Goal: Find specific page/section: Find specific page/section

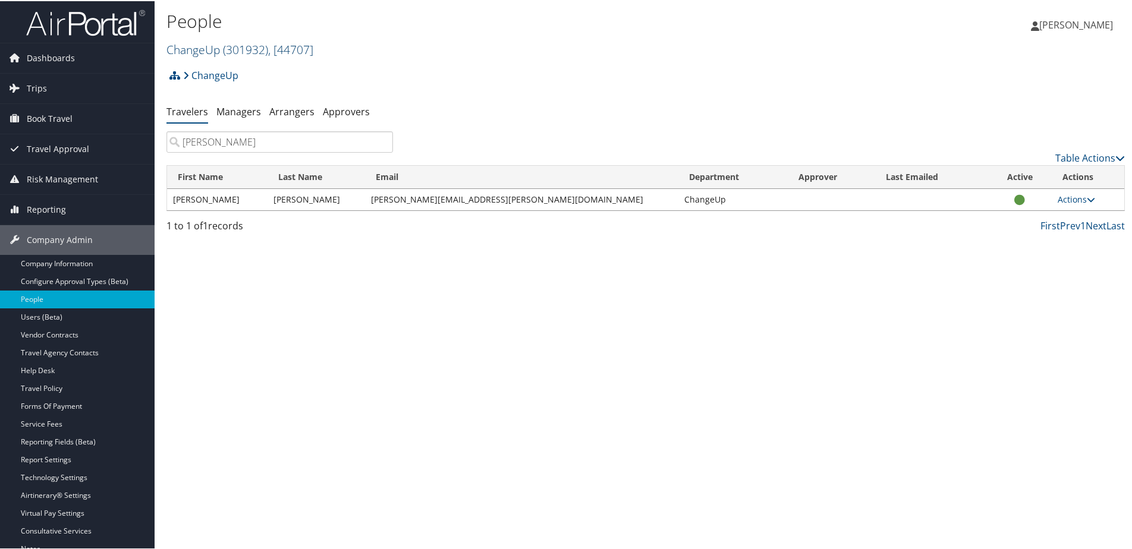
click at [193, 46] on link "ChangeUp ( 301932 ) , [ 44707 ]" at bounding box center [239, 48] width 147 height 16
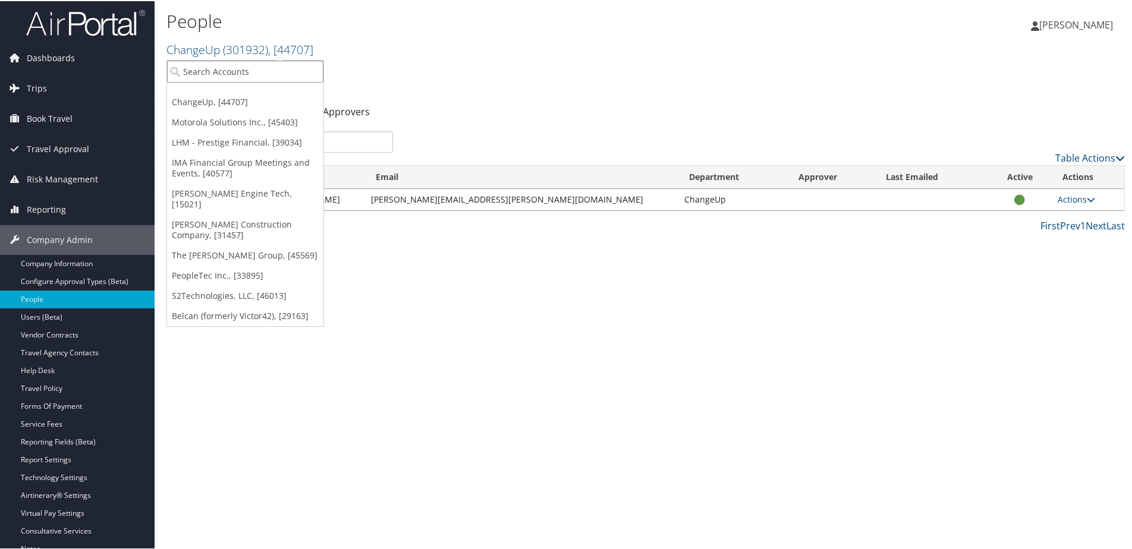
click at [196, 78] on input "search" at bounding box center [245, 70] width 156 height 22
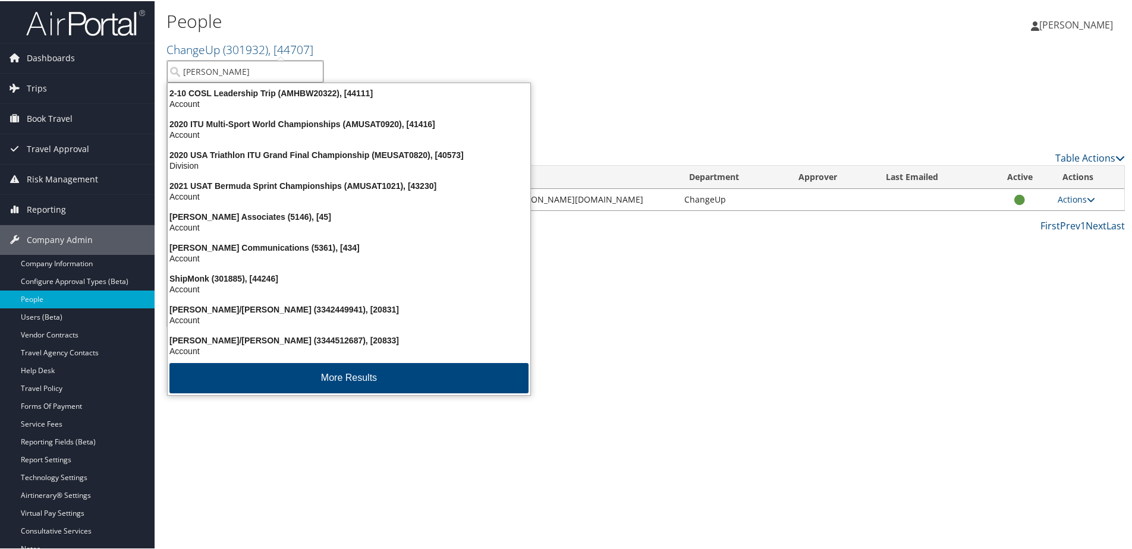
type input "shipmonk"
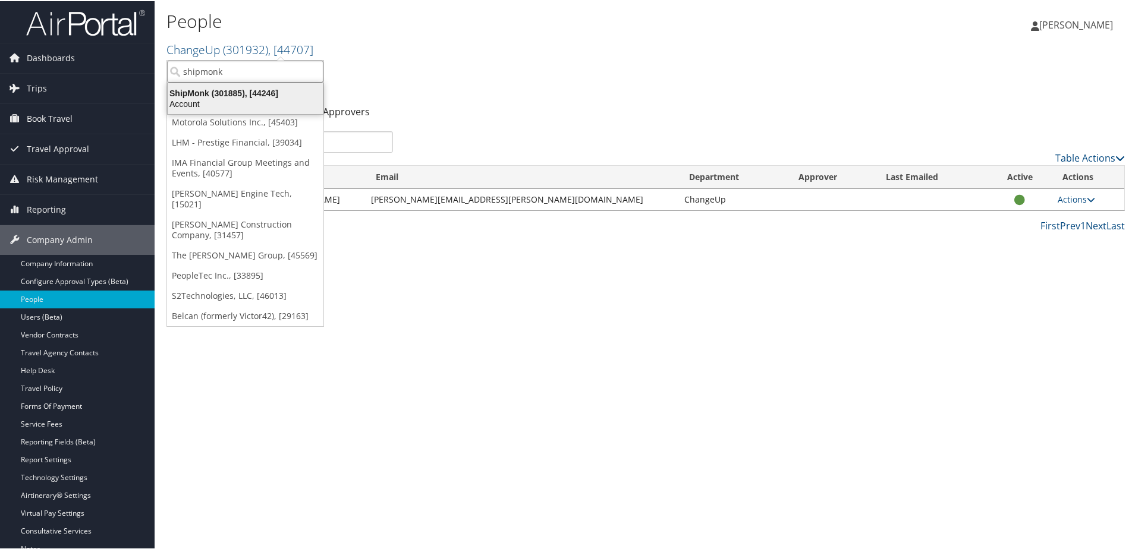
click at [202, 90] on div "ShipMonk (301885), [44246]" at bounding box center [245, 92] width 169 height 11
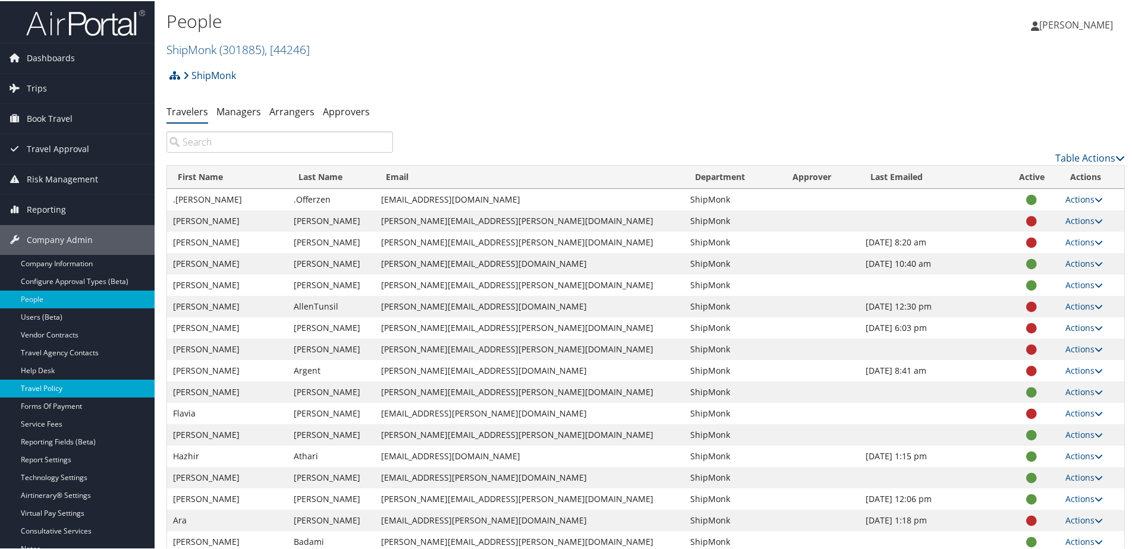
click at [48, 386] on link "Travel Policy" at bounding box center [77, 388] width 155 height 18
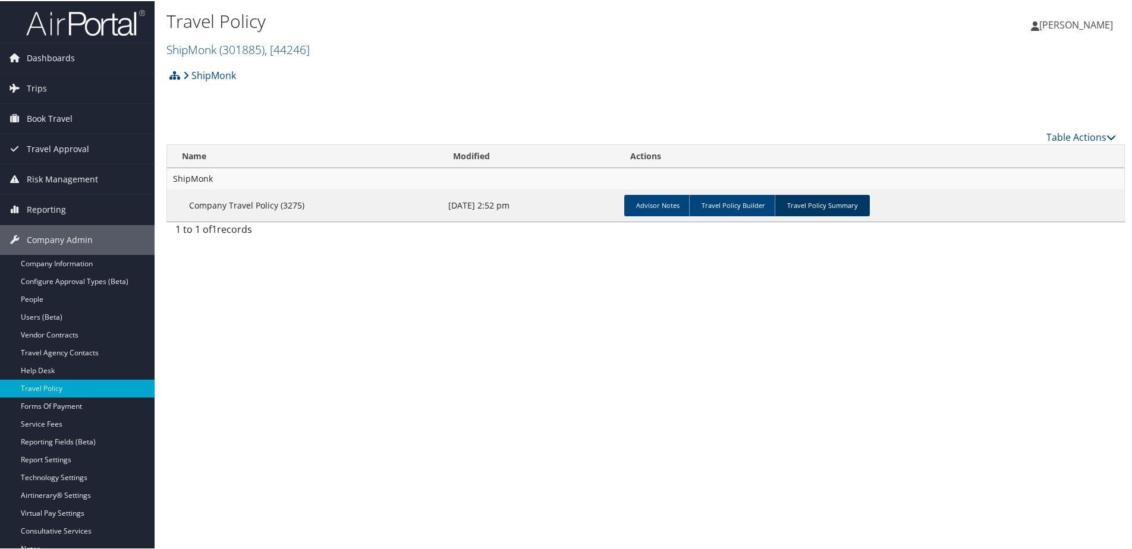
click at [821, 202] on link "Travel Policy Summary" at bounding box center [822, 204] width 95 height 21
